Goal: Transaction & Acquisition: Purchase product/service

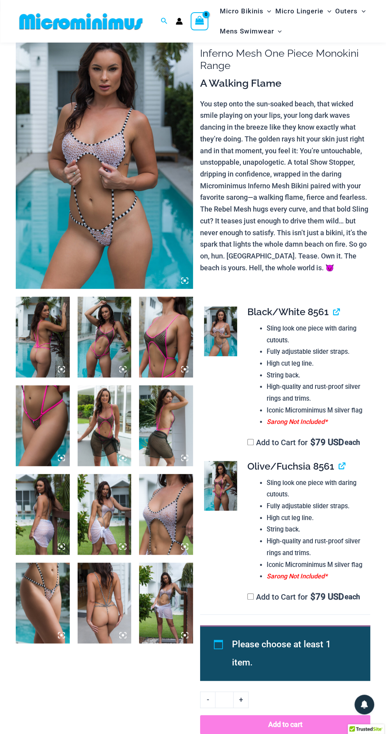
scroll to position [39, 0]
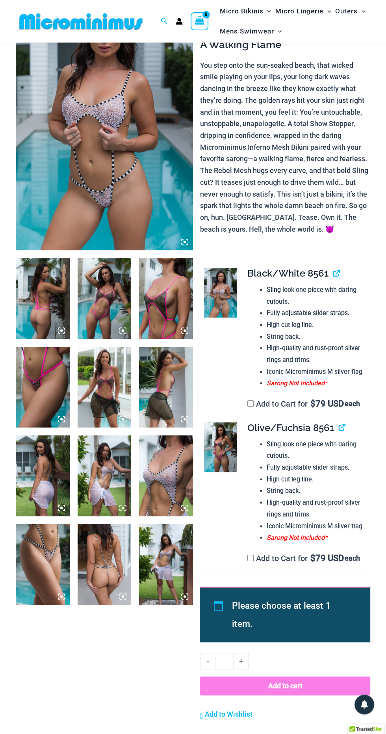
click at [121, 594] on icon at bounding box center [122, 596] width 7 height 7
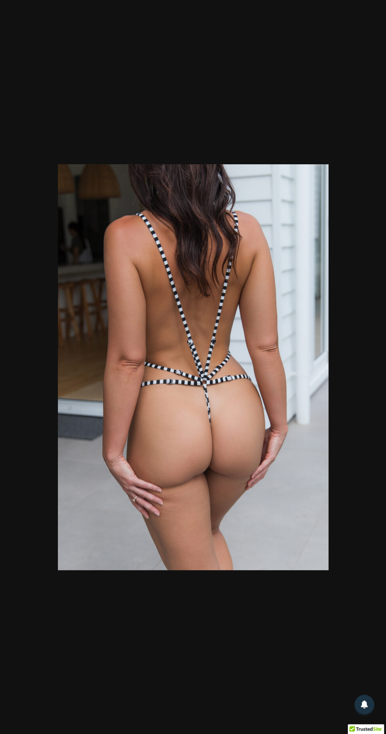
scroll to position [134, 0]
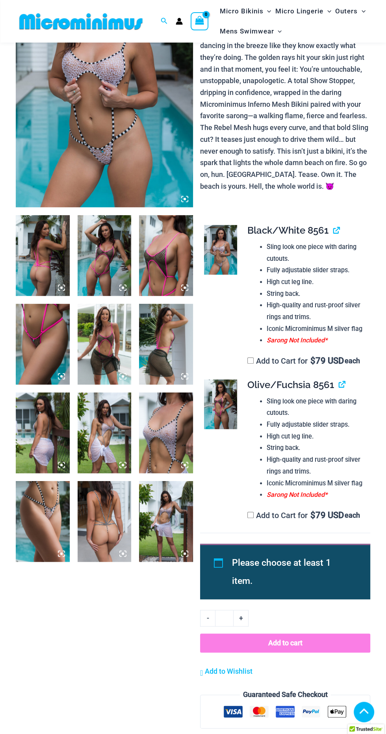
scroll to position [127, 0]
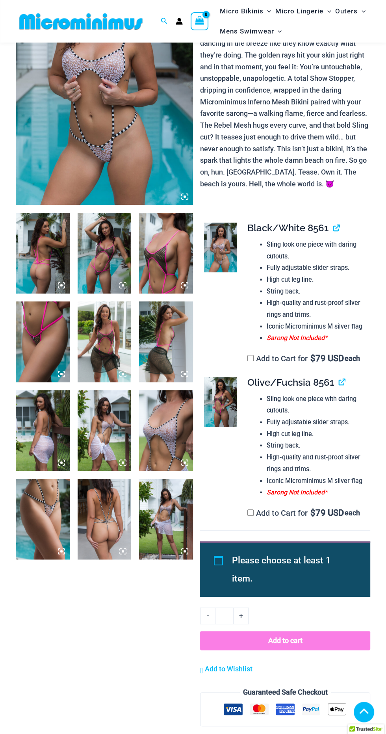
click at [175, 437] on img at bounding box center [166, 430] width 54 height 81
